Goal: Information Seeking & Learning: Learn about a topic

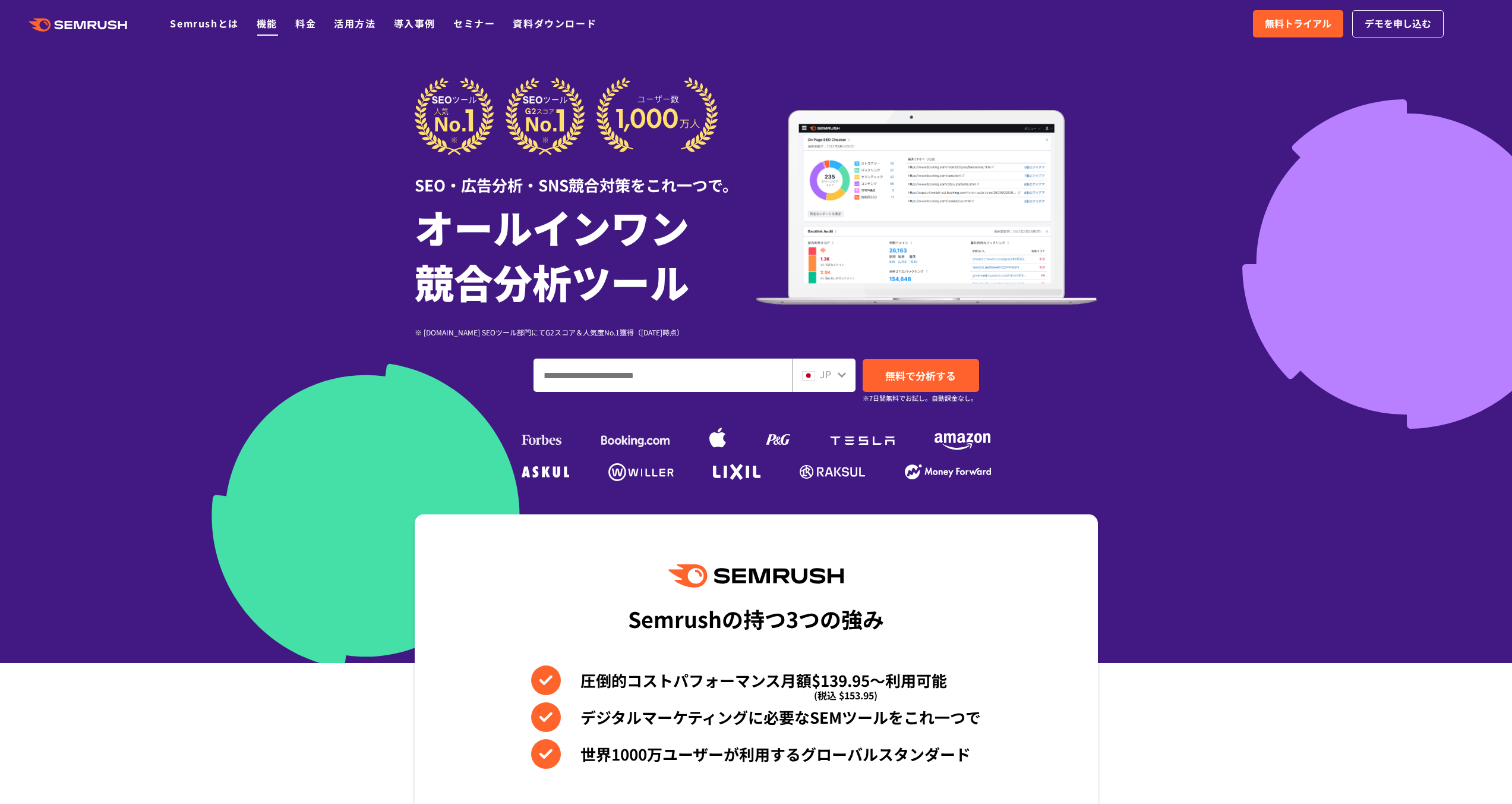
click at [267, 29] on link "機能" at bounding box center [267, 23] width 21 height 14
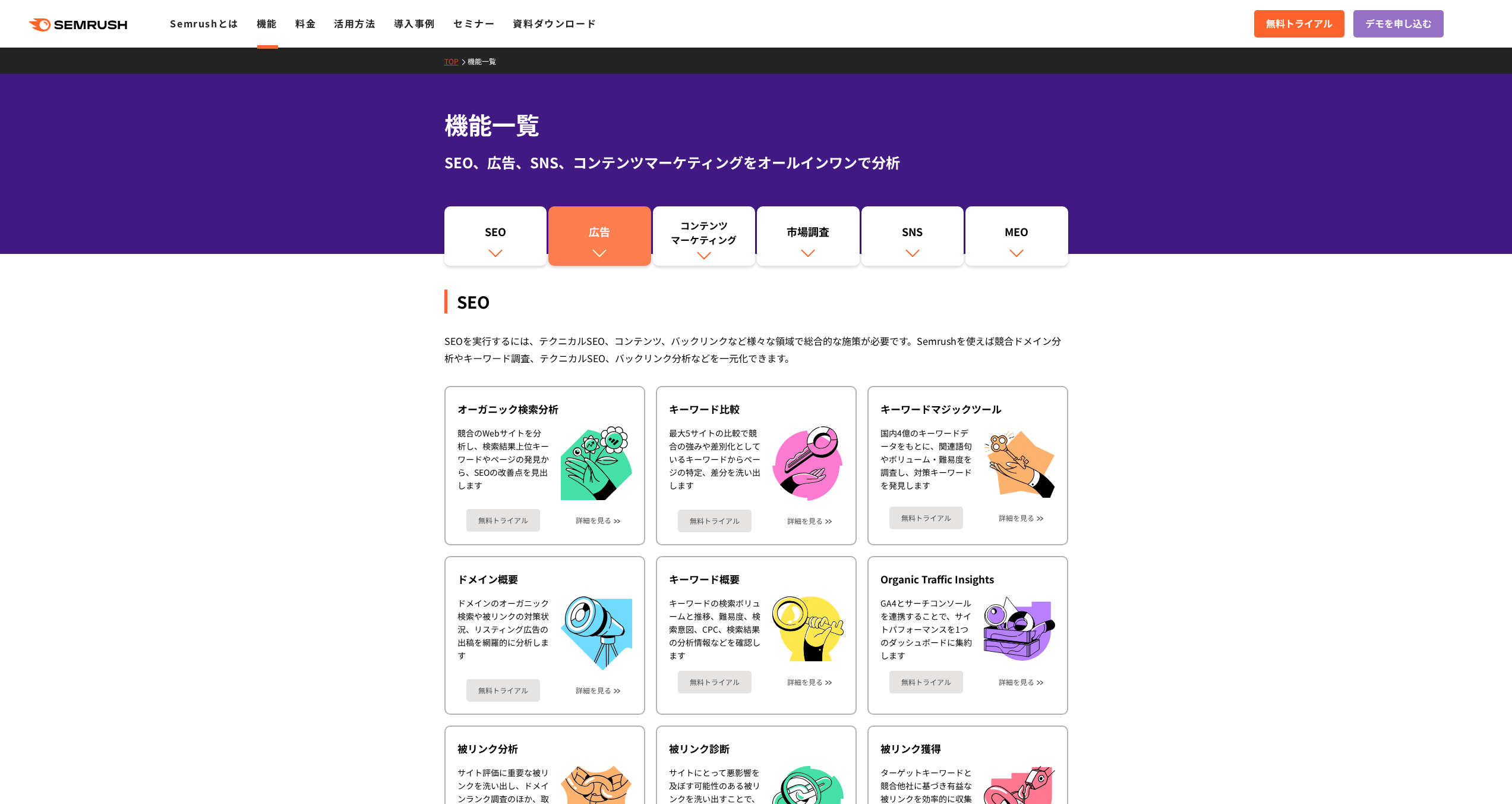
click at [619, 259] on link "広告" at bounding box center [599, 236] width 103 height 60
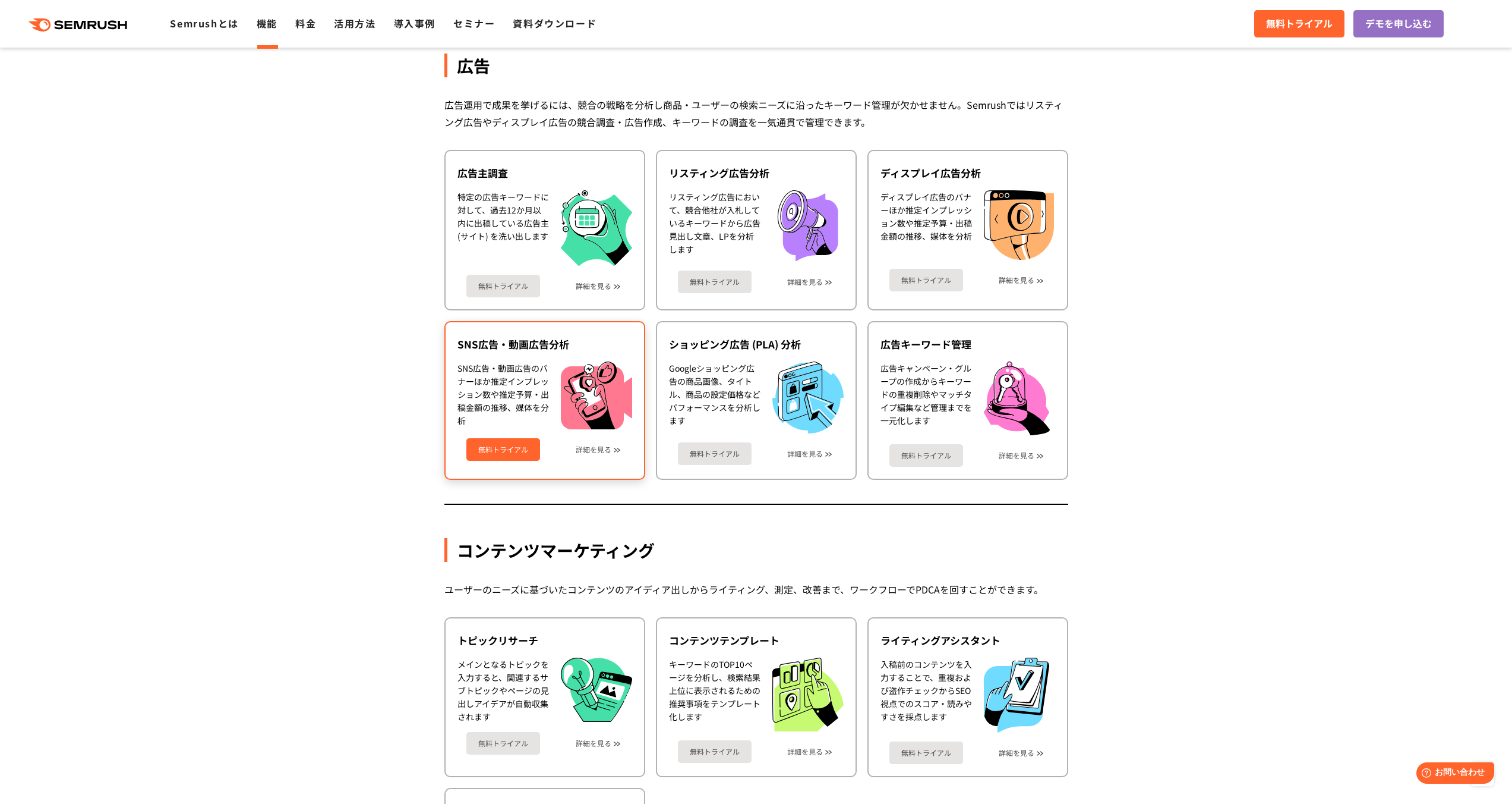
click at [559, 428] on div "SNS広告・動画広告のバナーほか推定インプレッション数や推定予算・出稿金額の推移、媒体を分析" at bounding box center [545, 395] width 175 height 68
click at [587, 457] on div "無料トライアル 詳細を見る" at bounding box center [545, 444] width 175 height 31
click at [592, 455] on div "無料トライアル 詳細を見る" at bounding box center [545, 444] width 175 height 31
click at [599, 452] on link "詳細を見る" at bounding box center [594, 449] width 36 height 8
